Goal: Task Accomplishment & Management: Manage account settings

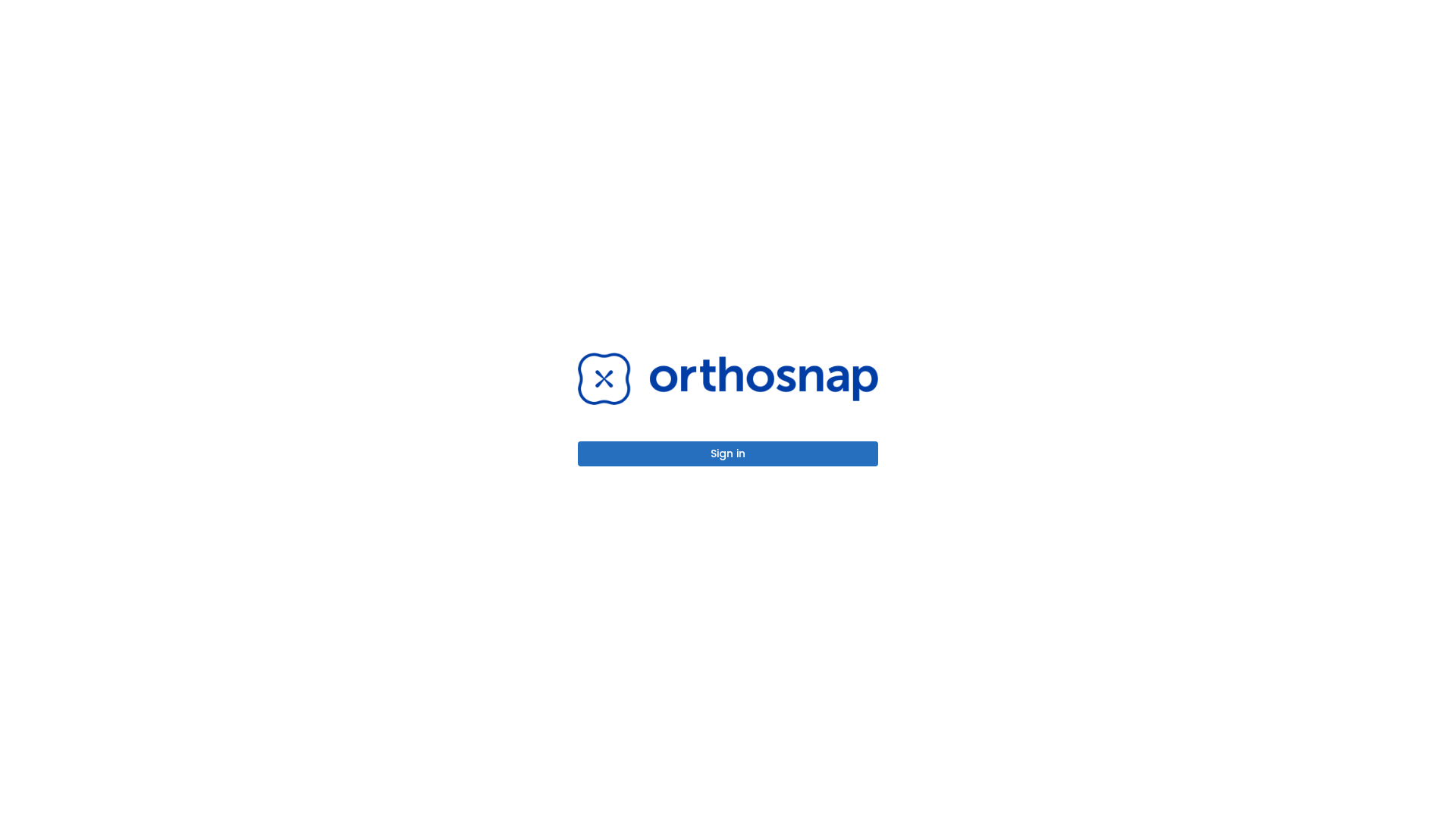
click at [728, 454] on button "Sign in" at bounding box center [728, 454] width 301 height 25
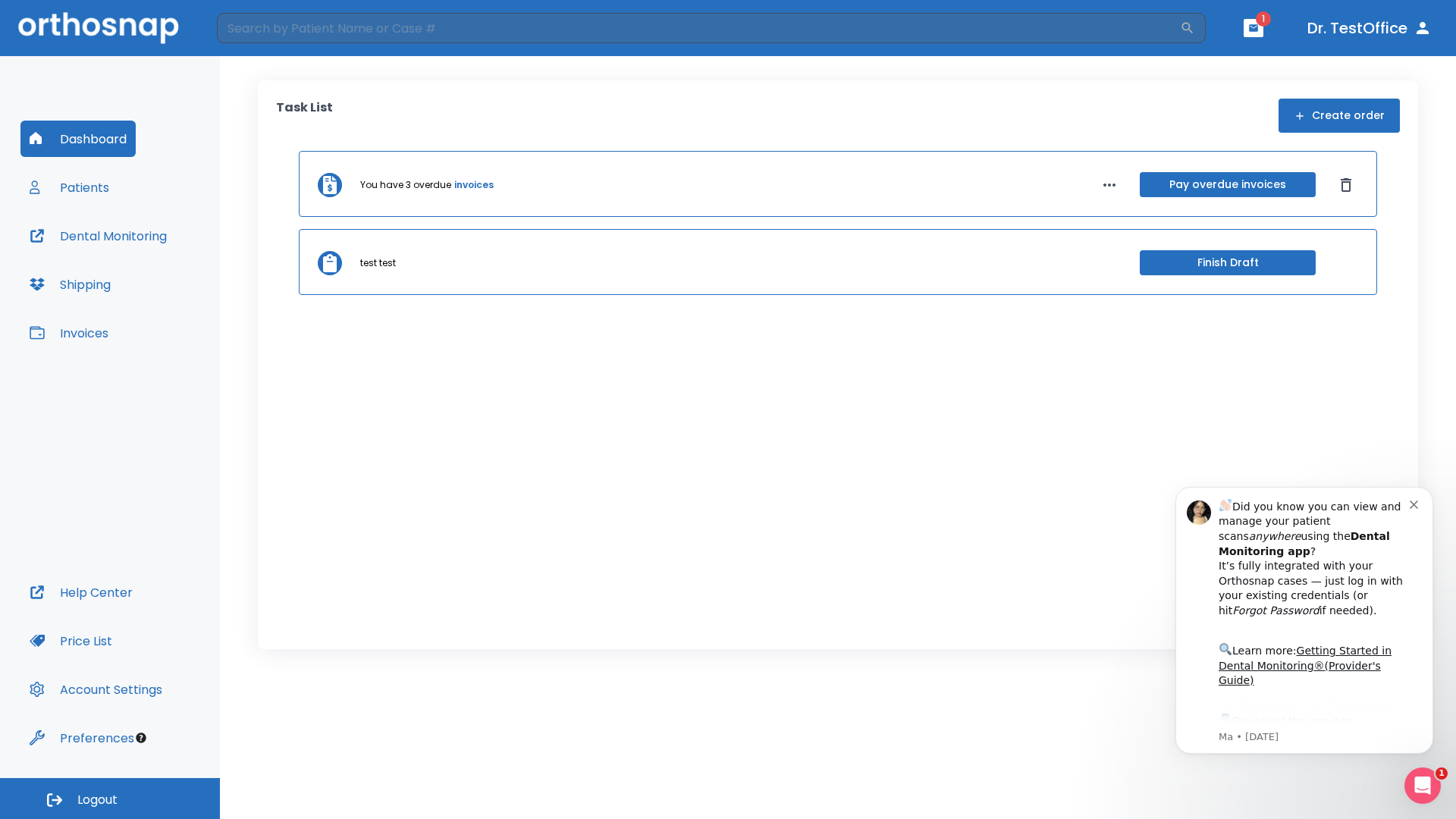
click at [110, 798] on span "Logout" at bounding box center [97, 800] width 41 height 17
